Goal: Information Seeking & Learning: Learn about a topic

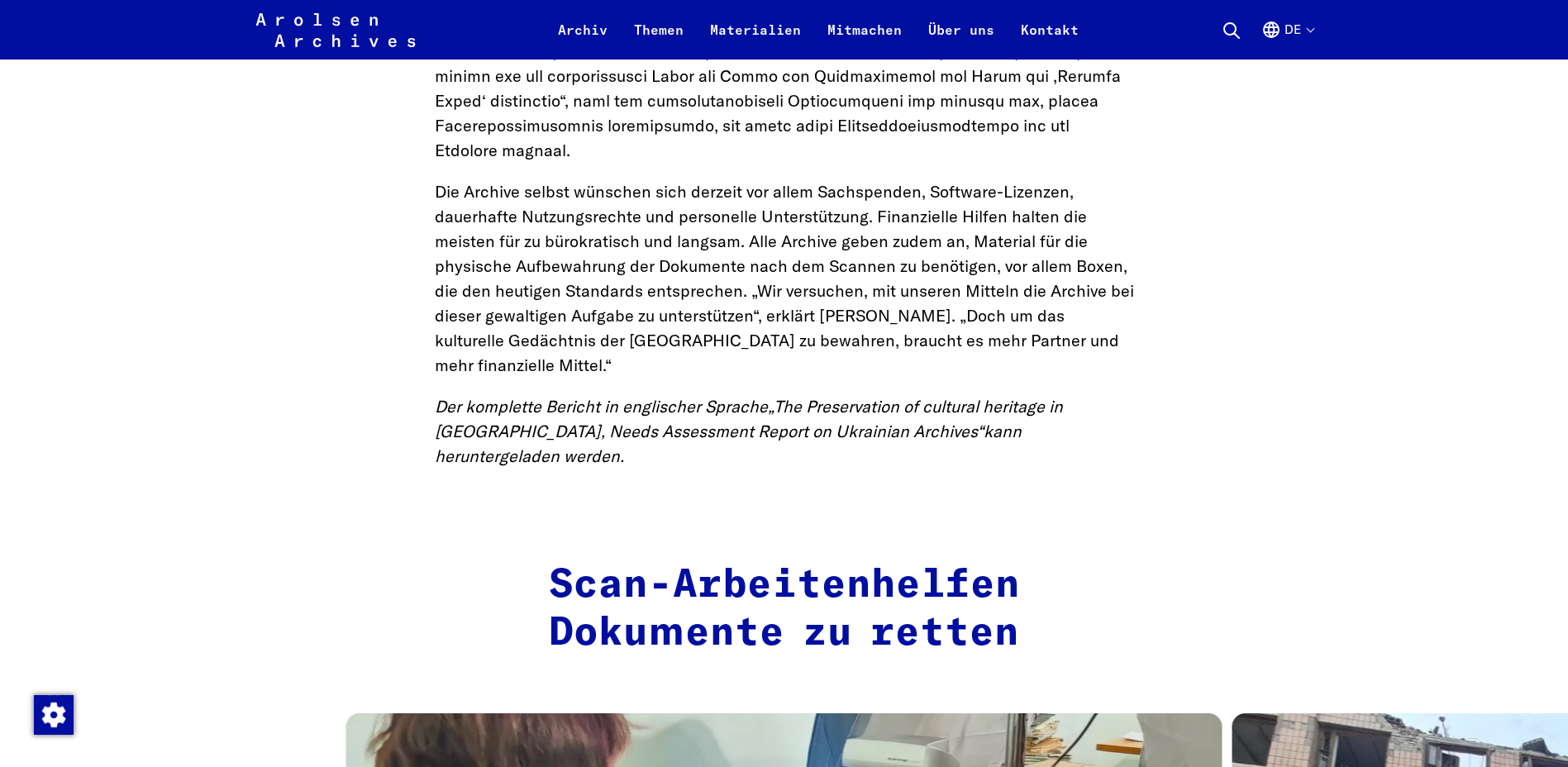
scroll to position [2892, 0]
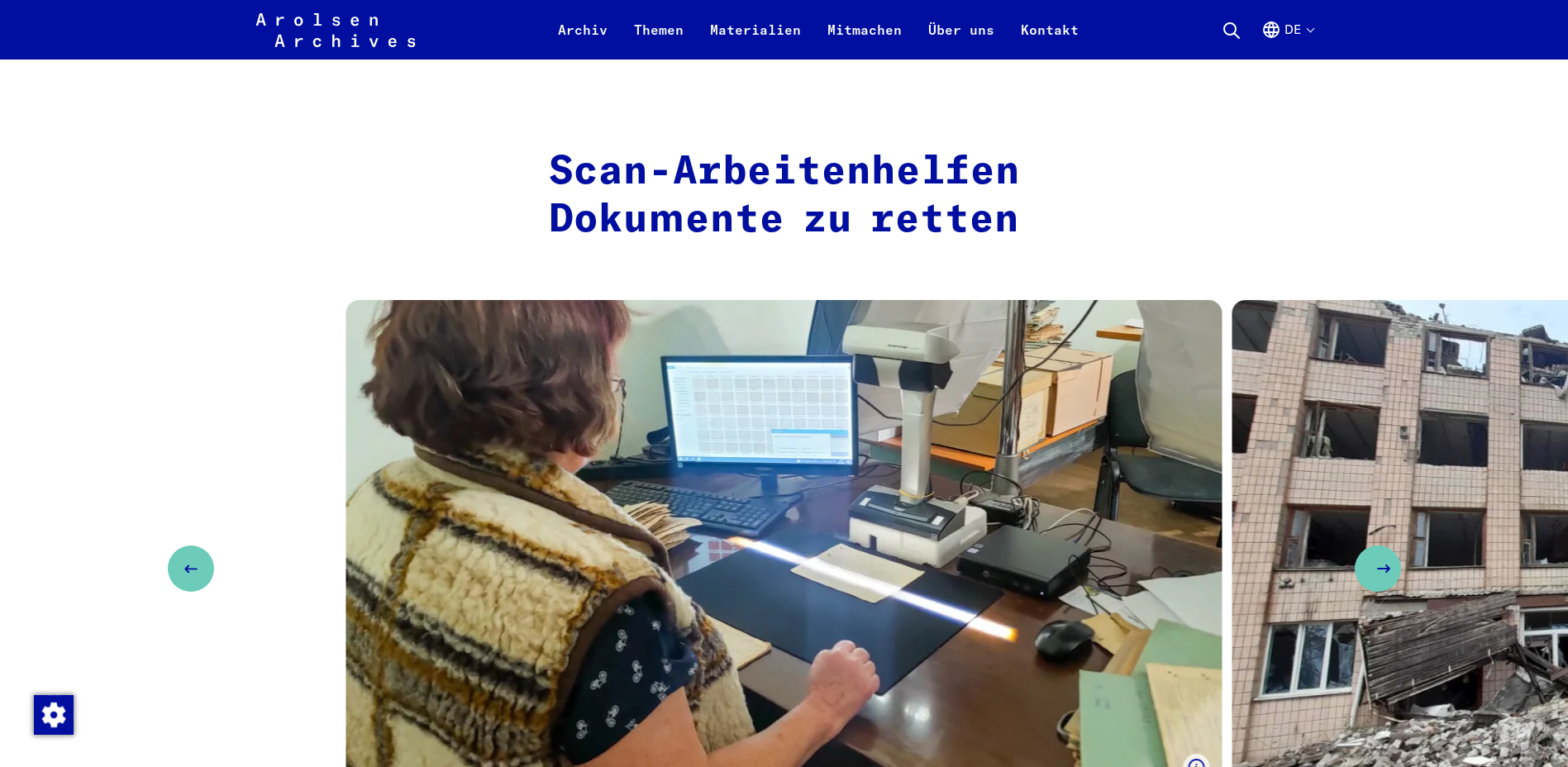
click at [1378, 558] on icon "Next slide" at bounding box center [1383, 568] width 20 height 20
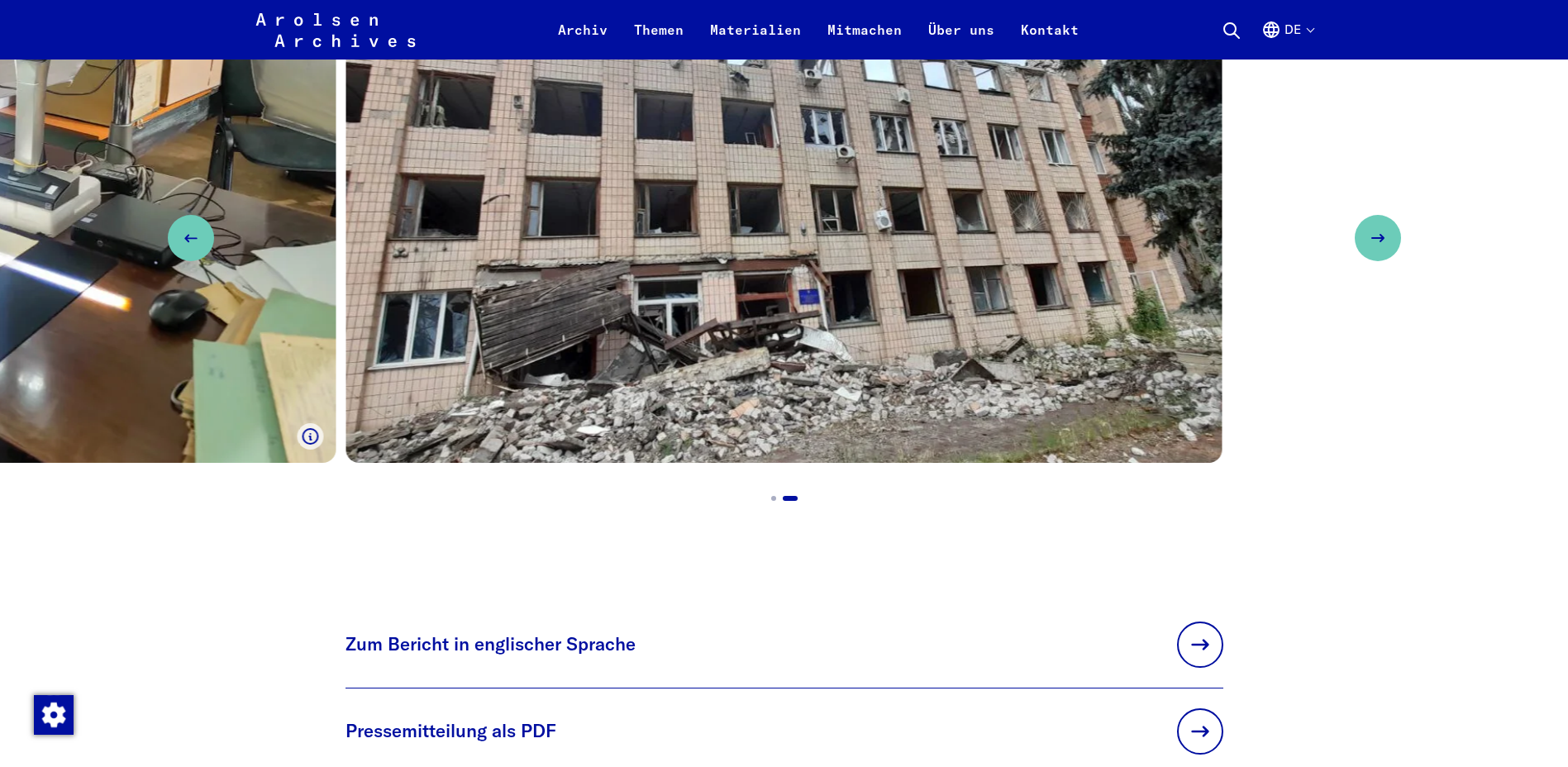
scroll to position [3305, 0]
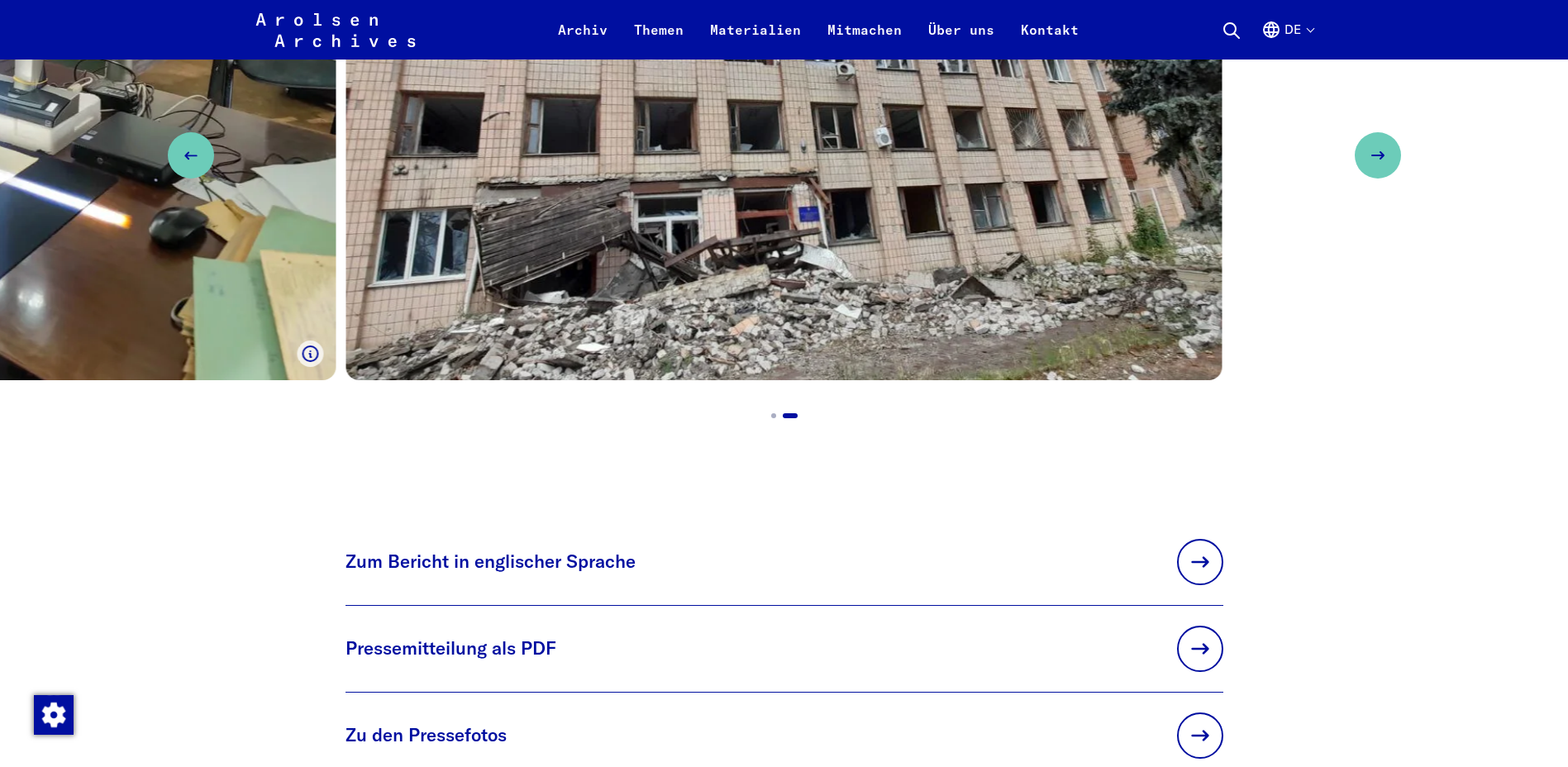
click at [857, 227] on img "2 / 2" at bounding box center [784, 133] width 876 height 494
click at [839, 190] on img "2 / 2" at bounding box center [784, 133] width 876 height 494
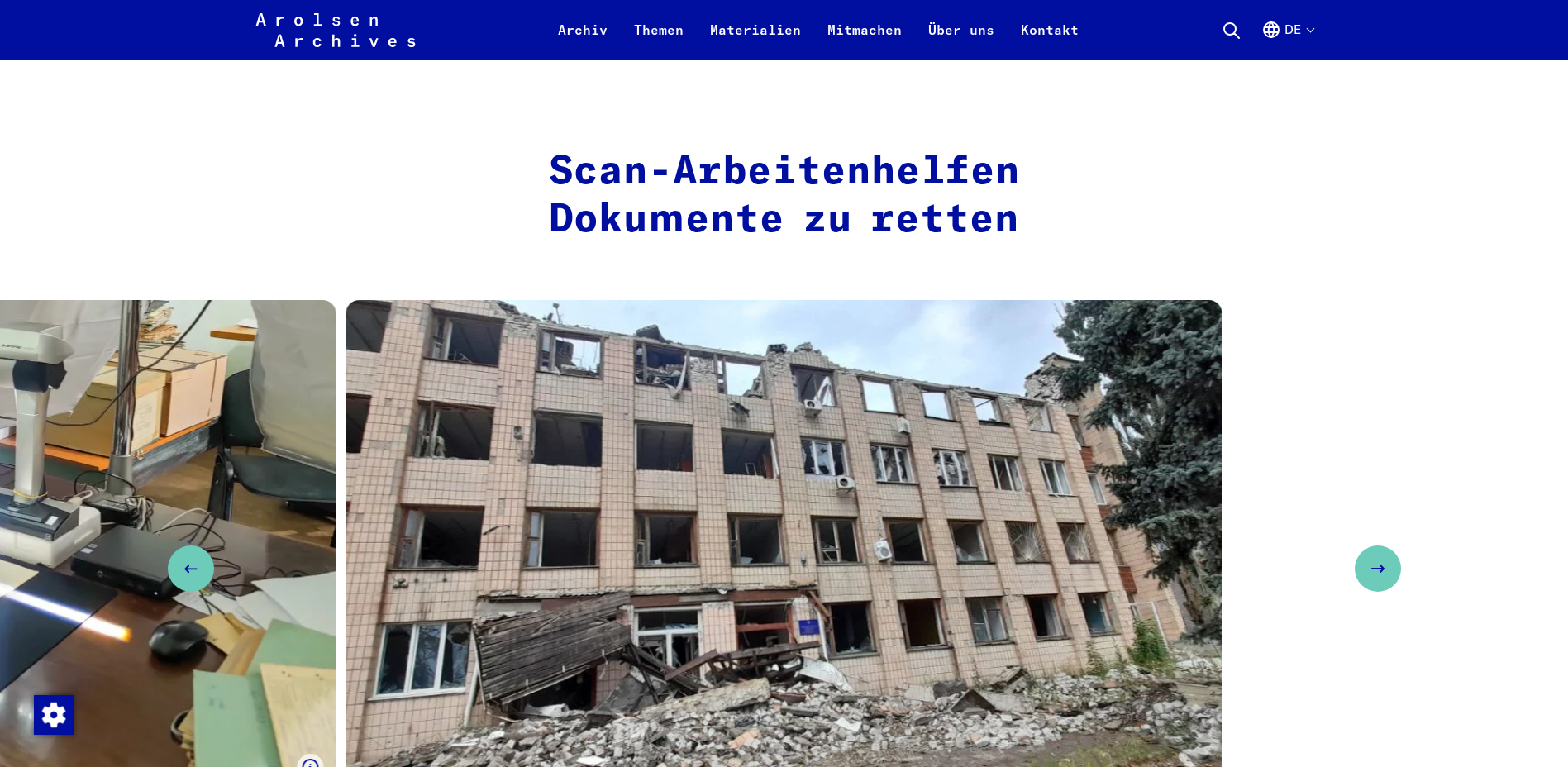
click at [823, 350] on img "2 / 2" at bounding box center [784, 547] width 876 height 494
click at [203, 546] on button "Previous slide" at bounding box center [191, 569] width 46 height 46
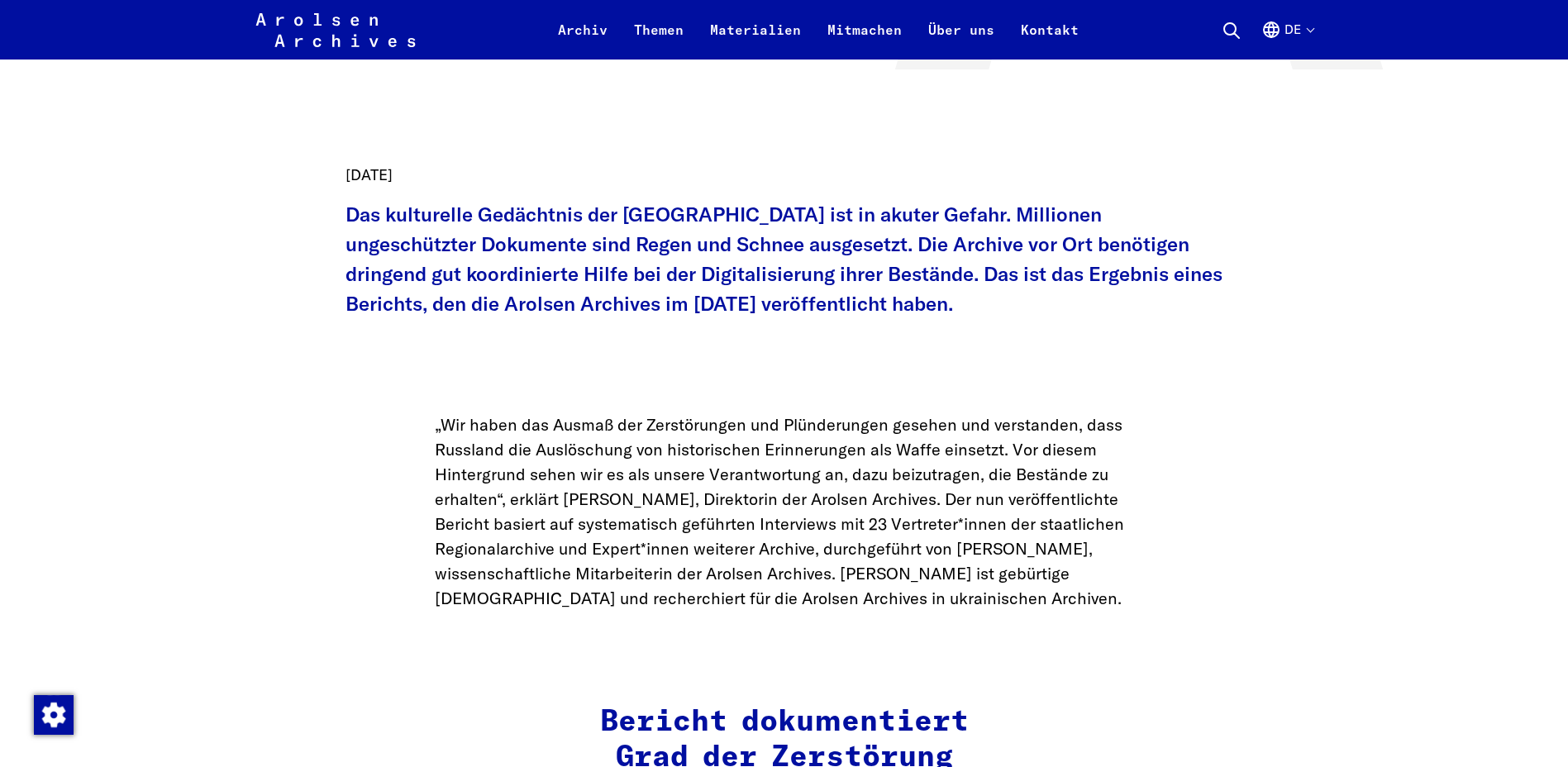
scroll to position [1157, 0]
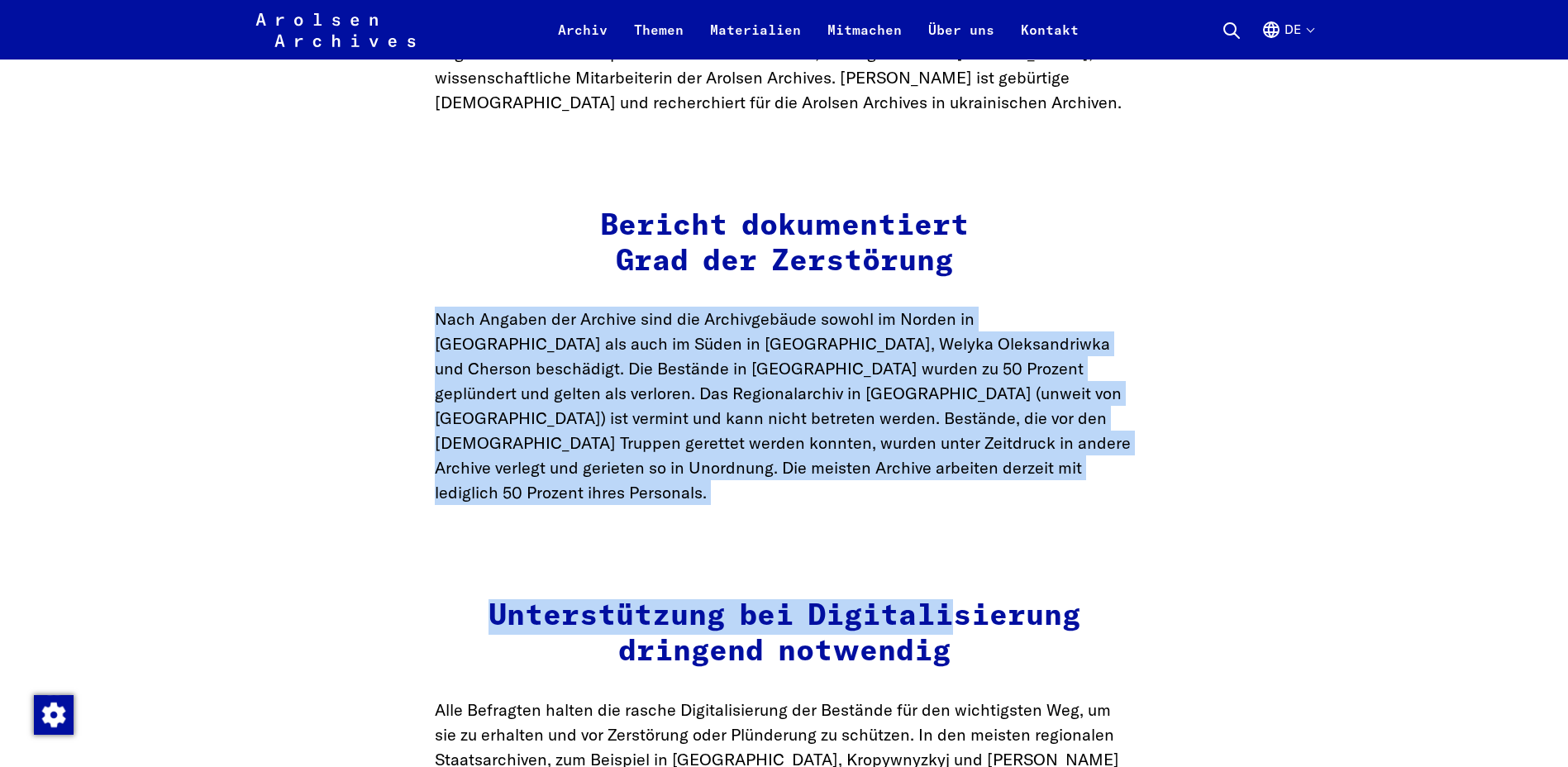
drag, startPoint x: 1567, startPoint y: 254, endPoint x: 1580, endPoint y: 540, distance: 286.3
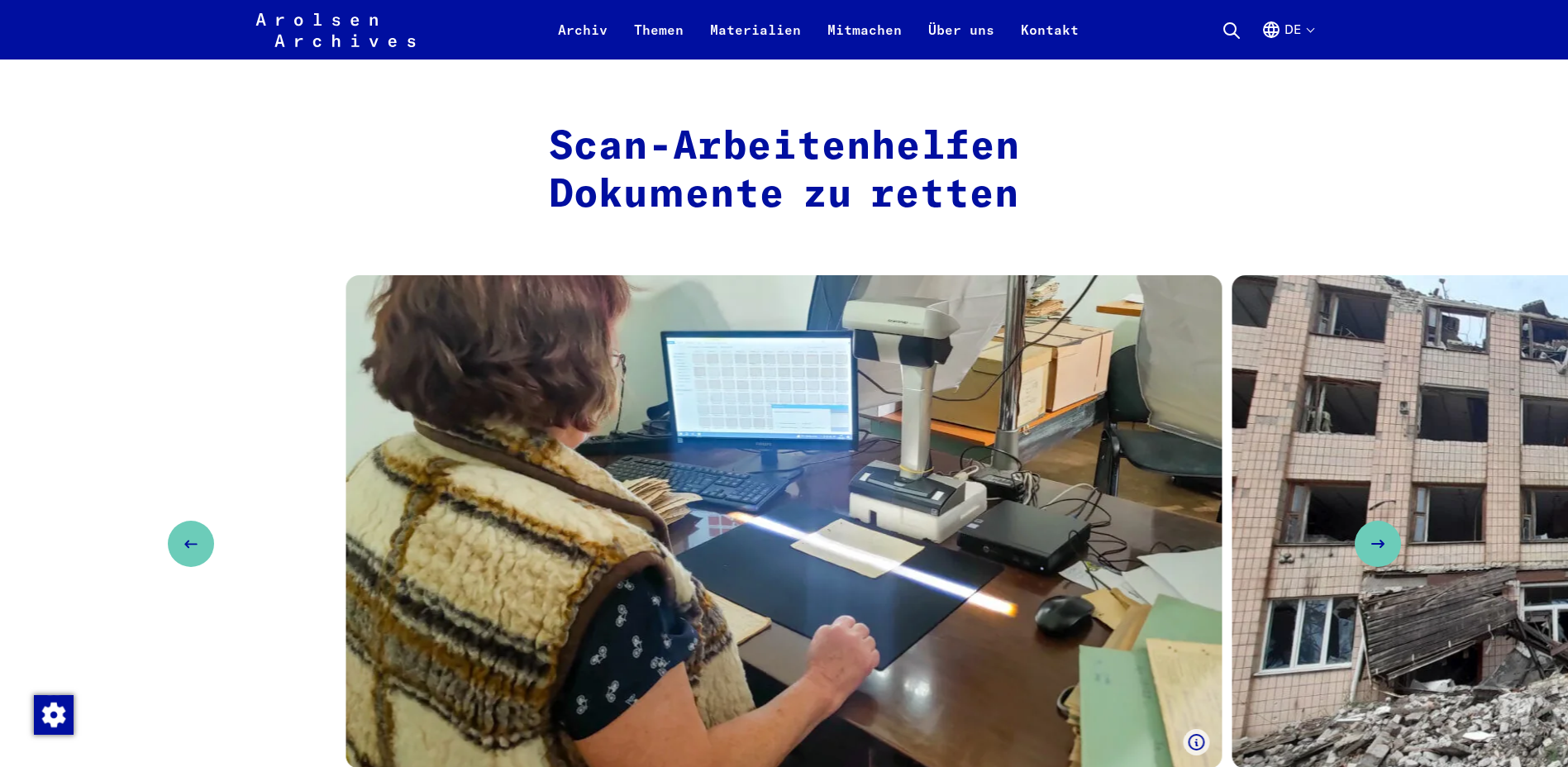
scroll to position [3030, 0]
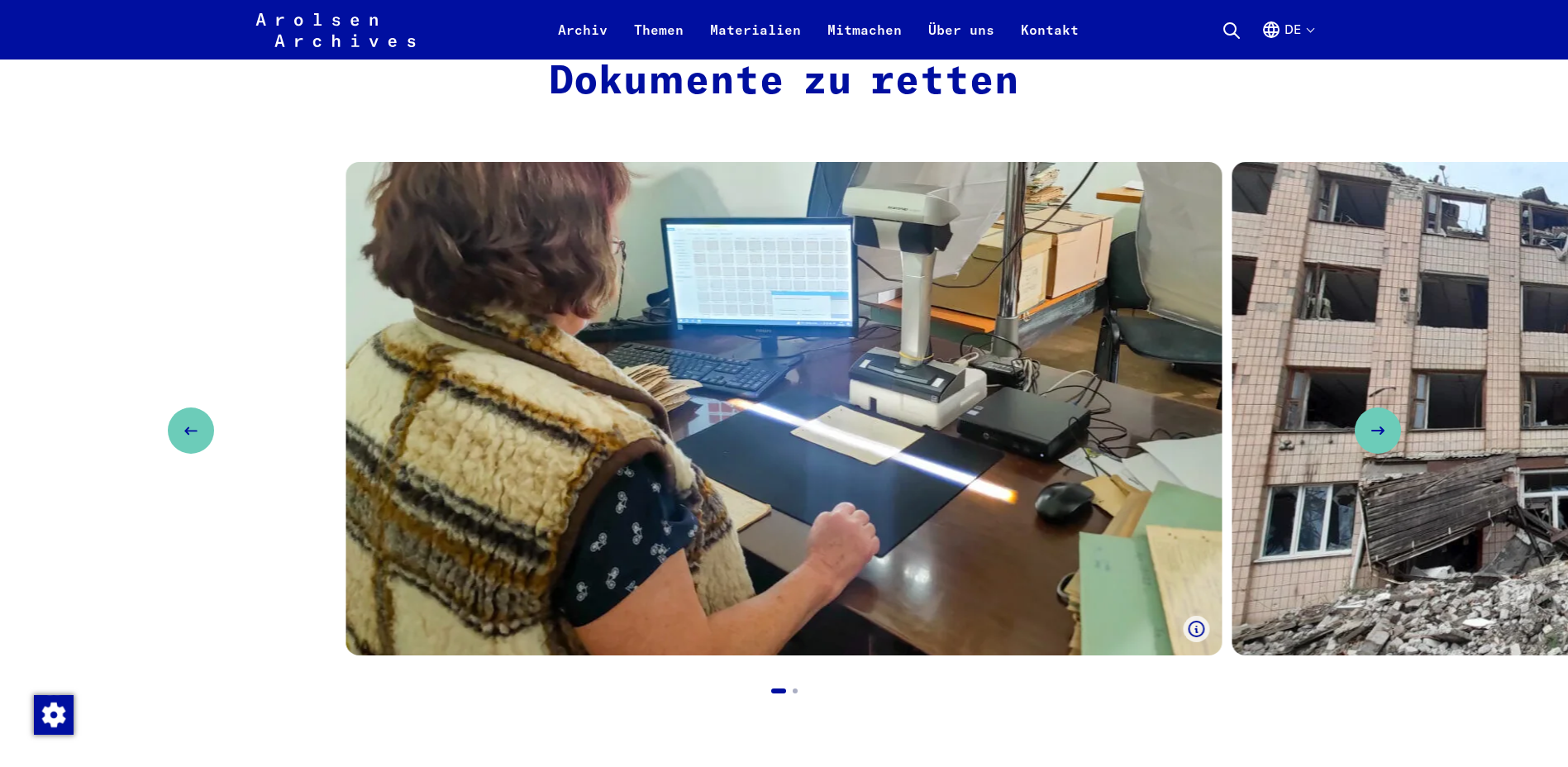
drag, startPoint x: 1361, startPoint y: 682, endPoint x: 1369, endPoint y: 601, distance: 81.4
click at [1375, 407] on button "Next slide" at bounding box center [1377, 430] width 46 height 46
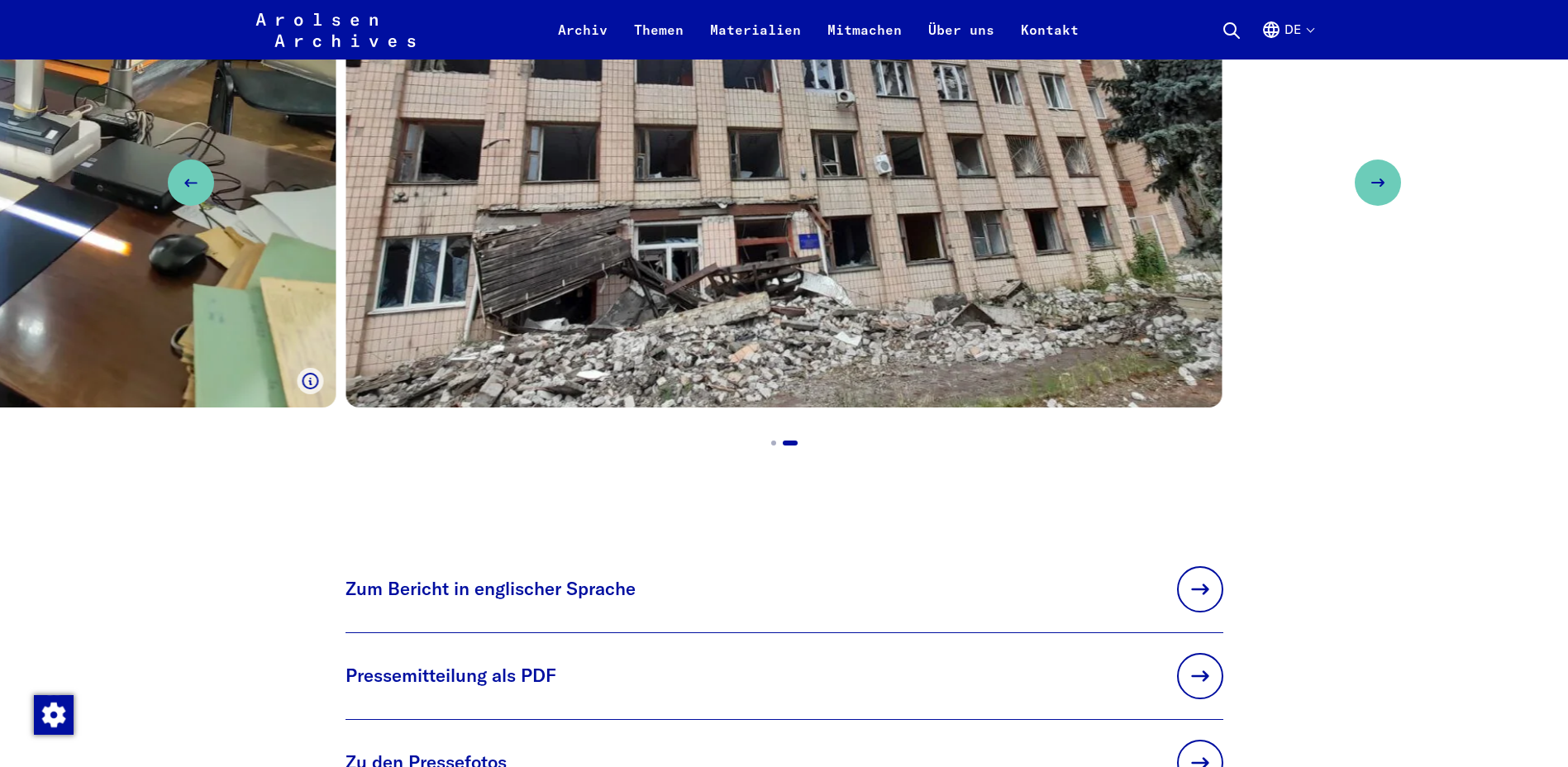
scroll to position [3443, 0]
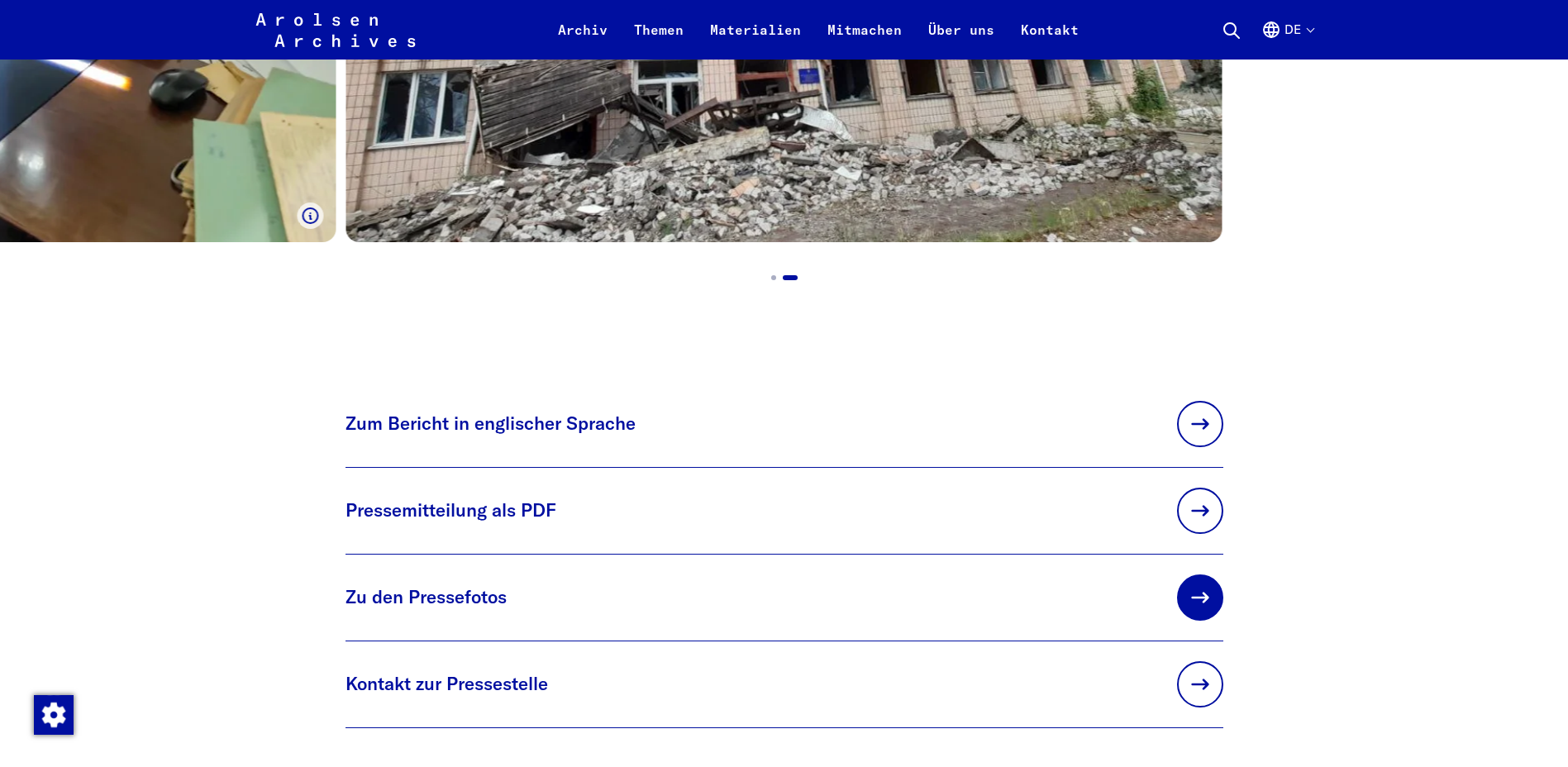
click at [1204, 575] on link at bounding box center [1200, 598] width 46 height 46
